Goal: Task Accomplishment & Management: Use online tool/utility

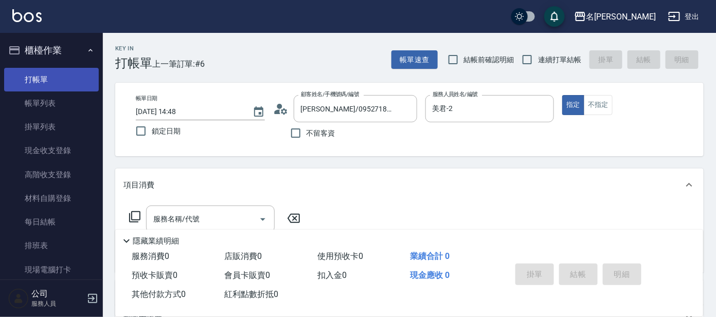
drag, startPoint x: 39, startPoint y: 104, endPoint x: 28, endPoint y: 82, distance: 25.1
click at [39, 104] on link "帳單列表" at bounding box center [51, 104] width 95 height 24
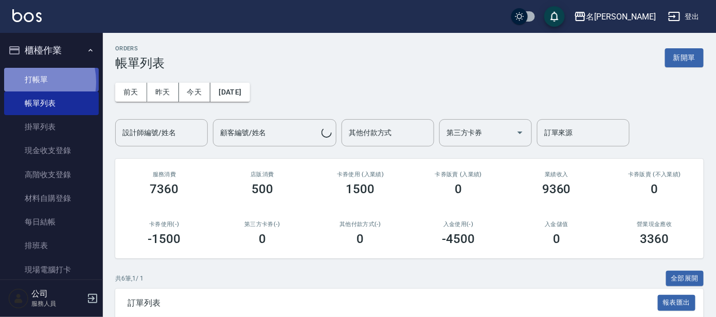
click at [28, 82] on link "打帳單" at bounding box center [51, 80] width 95 height 24
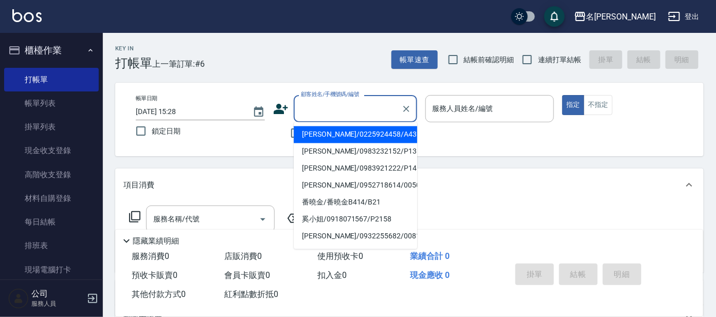
click at [318, 107] on input "顧客姓名/手機號碼/編號" at bounding box center [347, 109] width 99 height 18
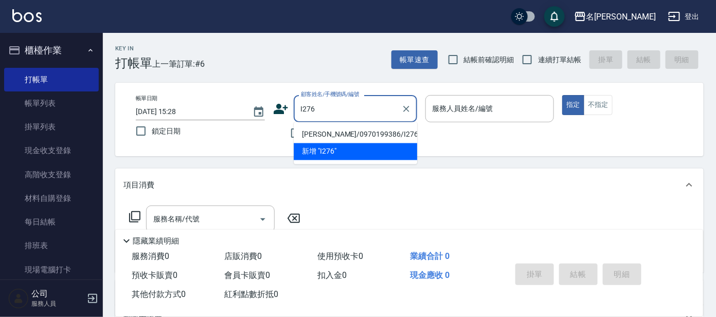
click at [332, 134] on li "[PERSON_NAME]/0970199386/I276" at bounding box center [355, 134] width 123 height 17
type input "[PERSON_NAME]/0970199386/I276"
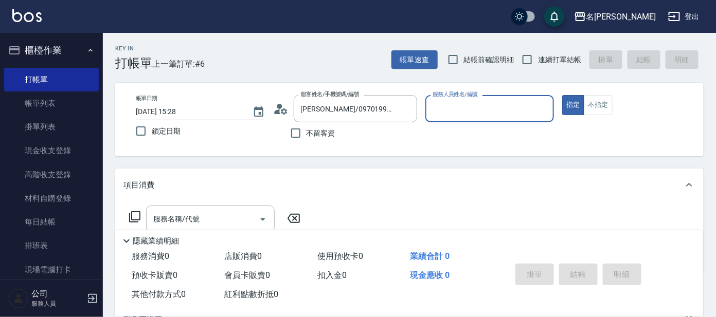
type input "Ada-9"
click at [279, 107] on circle at bounding box center [279, 106] width 5 height 5
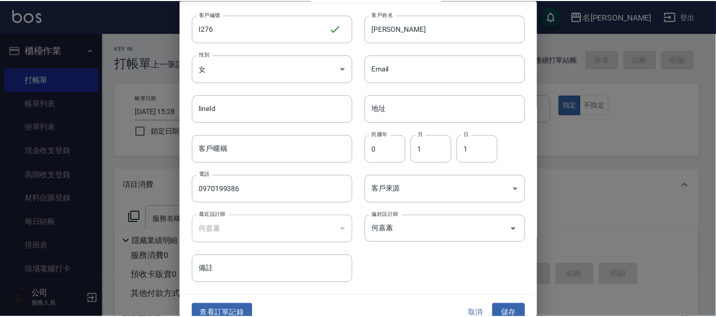
scroll to position [39, 0]
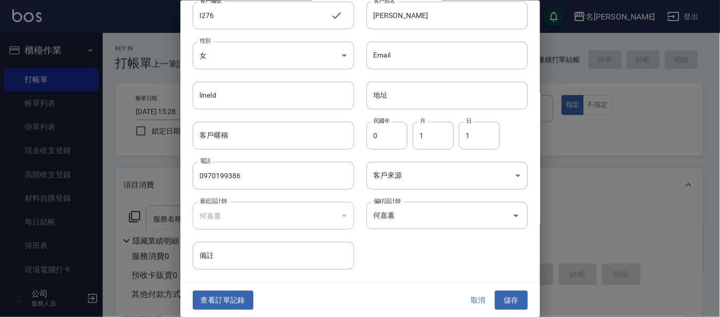
click at [227, 296] on button "查看訂單記錄" at bounding box center [223, 300] width 61 height 19
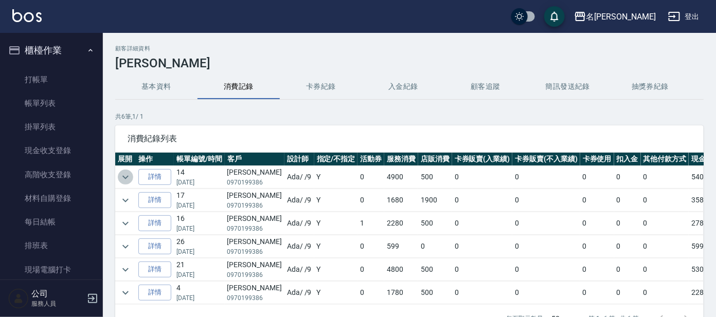
click at [123, 178] on icon "expand row" at bounding box center [125, 177] width 12 height 12
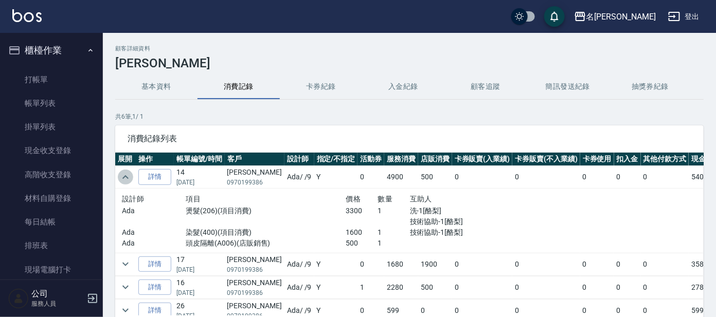
click at [123, 178] on icon "expand row" at bounding box center [125, 177] width 6 height 4
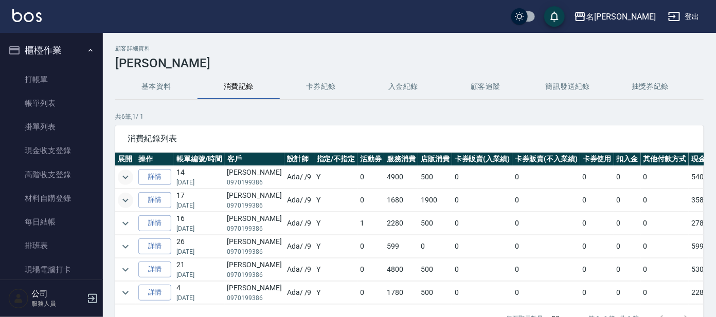
click at [126, 197] on icon "expand row" at bounding box center [125, 200] width 12 height 12
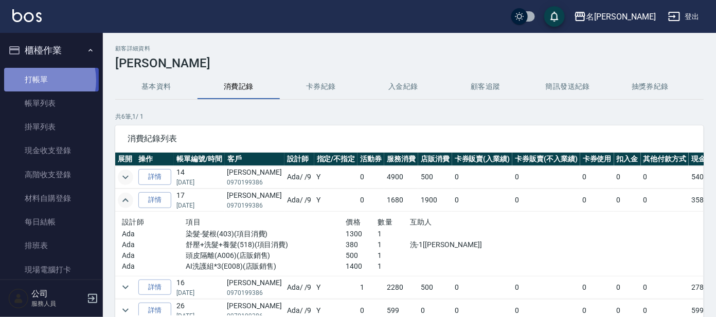
click at [30, 80] on link "打帳單" at bounding box center [51, 80] width 95 height 24
